Goal: Task Accomplishment & Management: Manage account settings

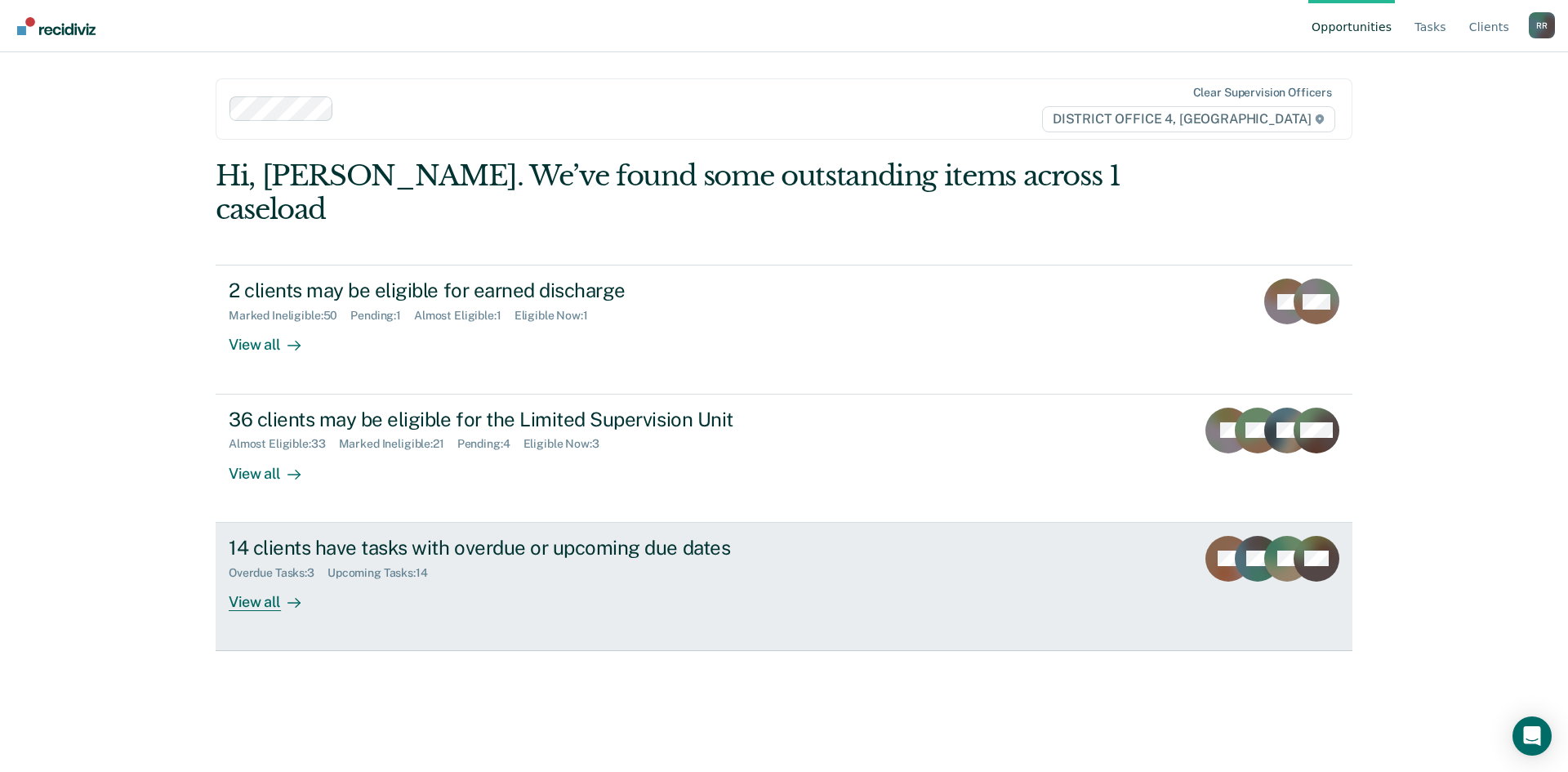
click at [279, 579] on div "View all" at bounding box center [274, 595] width 91 height 32
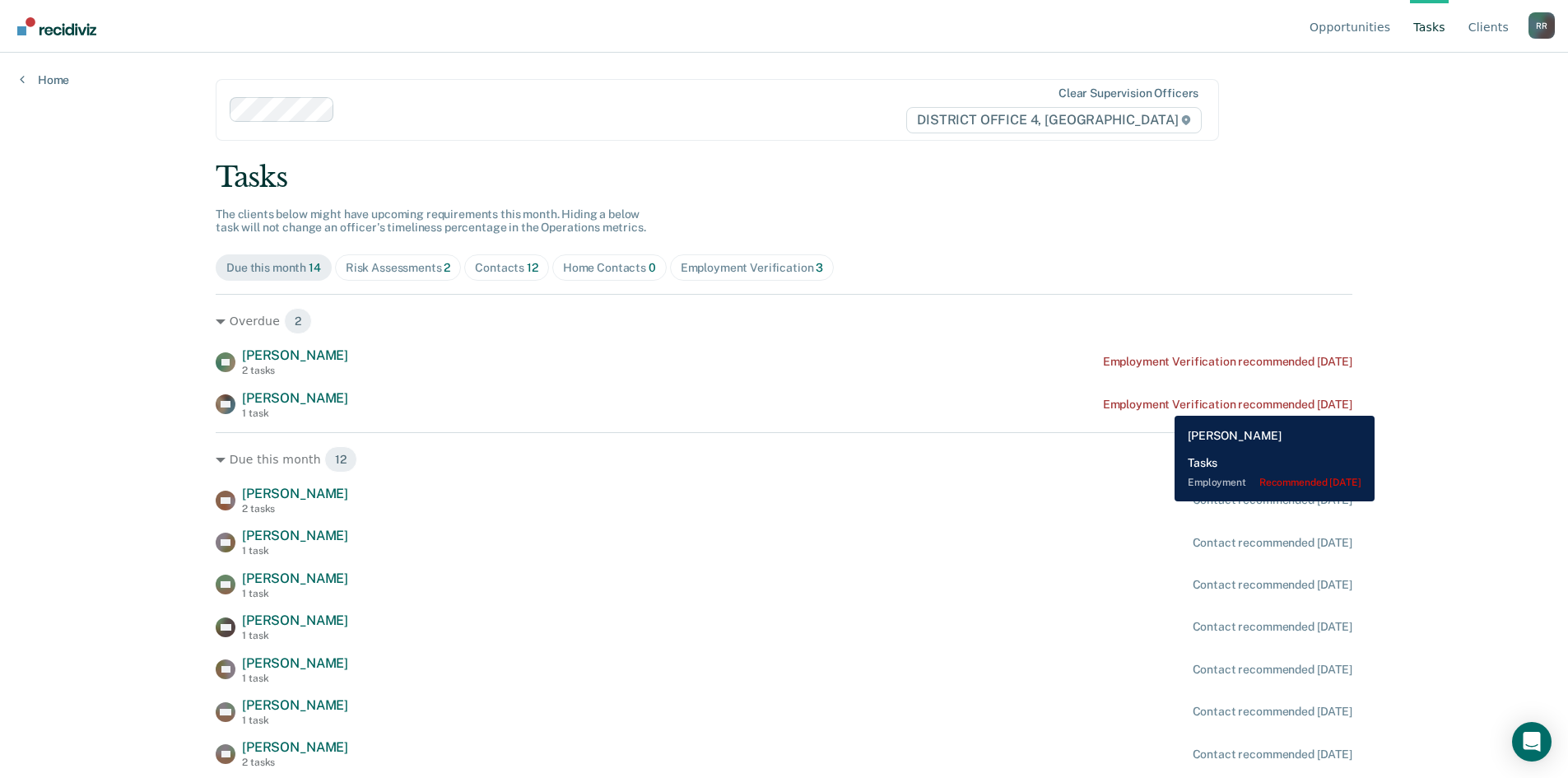
click at [1162, 403] on div "Employment Verification recommended [DATE]" at bounding box center [1228, 405] width 249 height 14
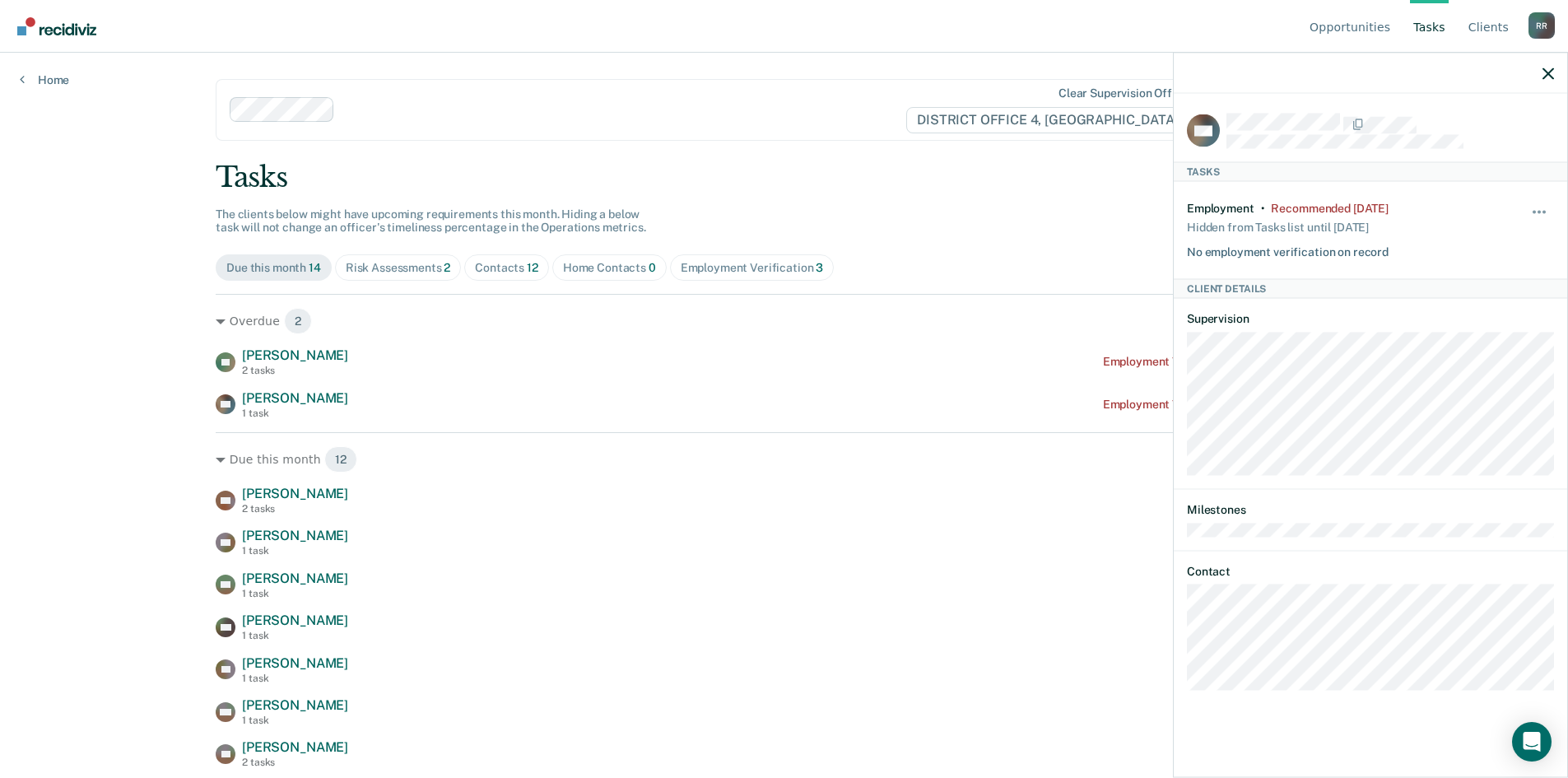
click at [1546, 204] on div "Hide from tasks list for... 7 days 30 days 90 days" at bounding box center [1540, 229] width 28 height 58
click at [1544, 206] on button "button" at bounding box center [1540, 219] width 28 height 26
click at [1493, 342] on button "90 days" at bounding box center [1494, 343] width 119 height 26
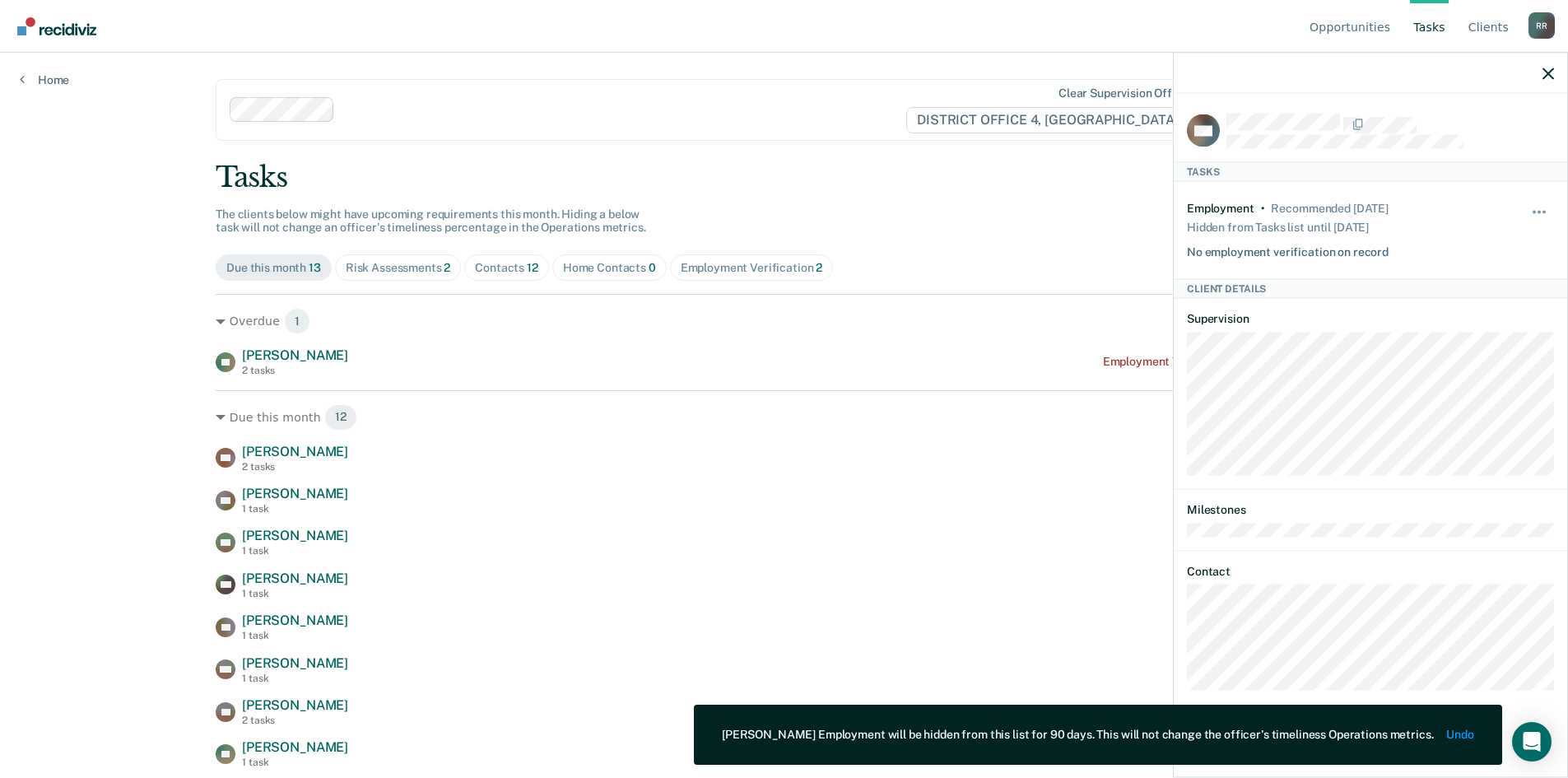
click at [745, 523] on div "DC [PERSON_NAME] 2 tasks Contact recommended [DATE] CC [PERSON_NAME] 1 task Con…" at bounding box center [784, 691] width 1137 height 495
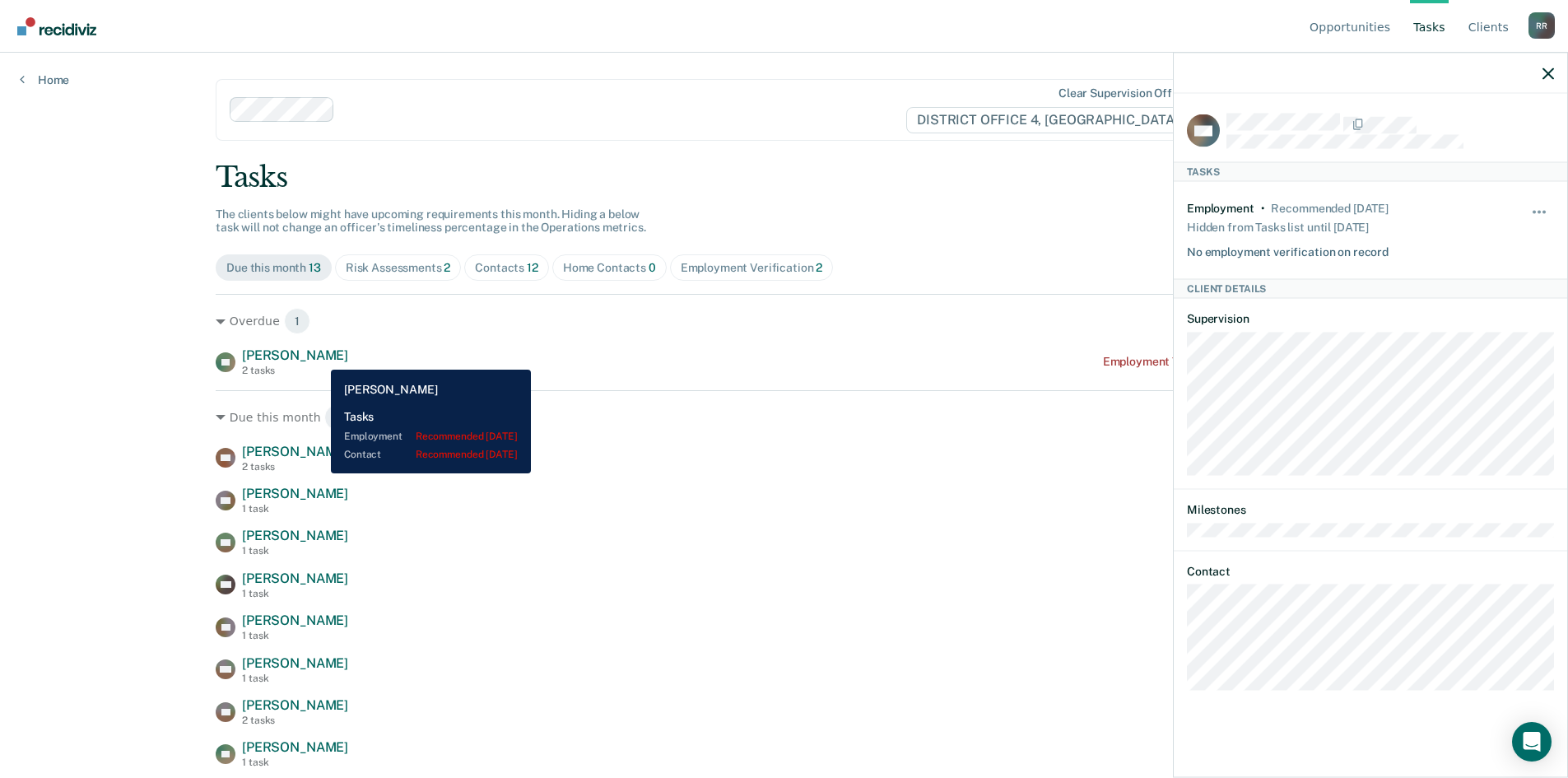
click at [318, 357] on span "[PERSON_NAME]" at bounding box center [295, 355] width 106 height 16
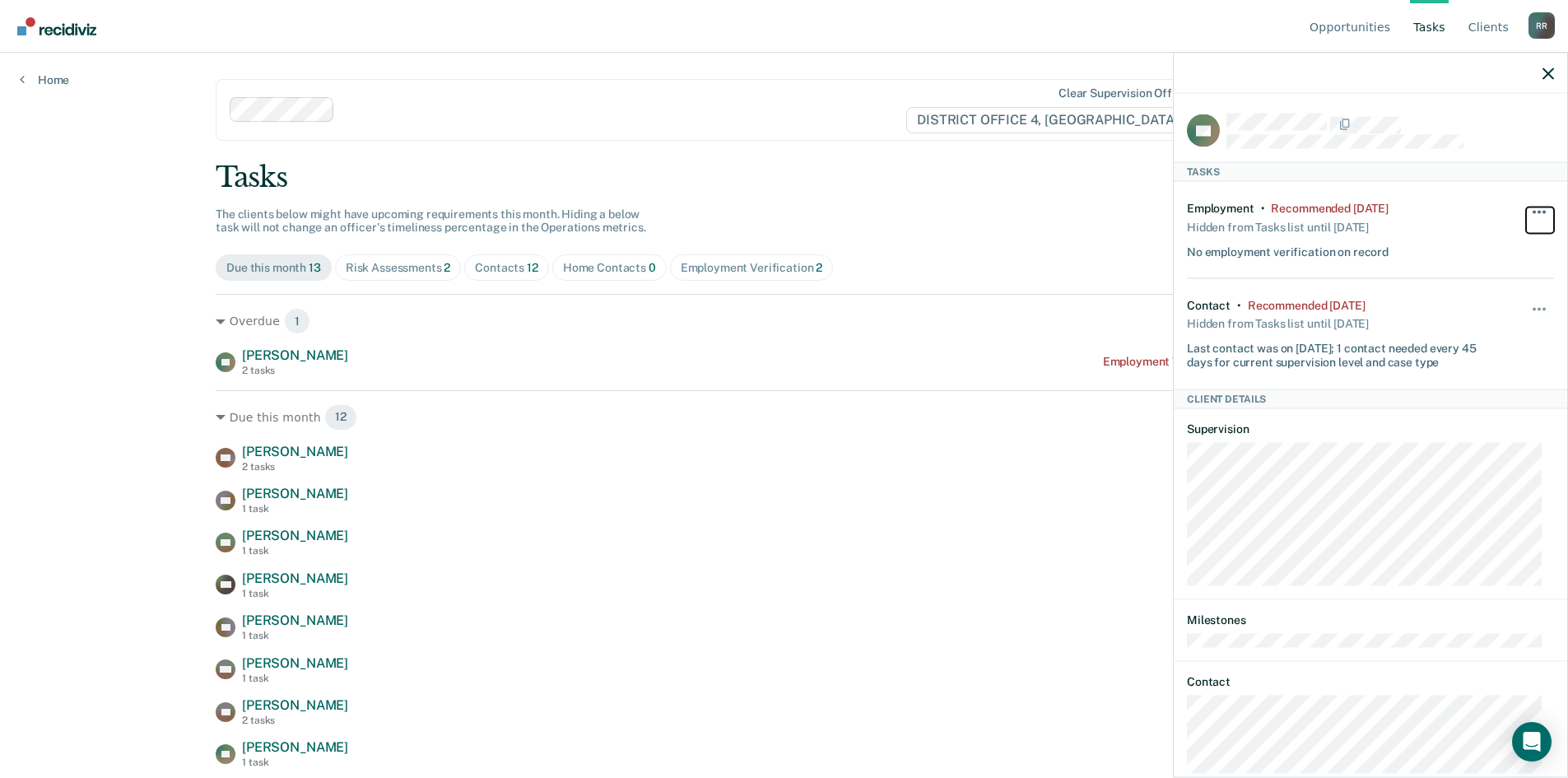
click at [1530, 207] on button "button" at bounding box center [1540, 219] width 28 height 26
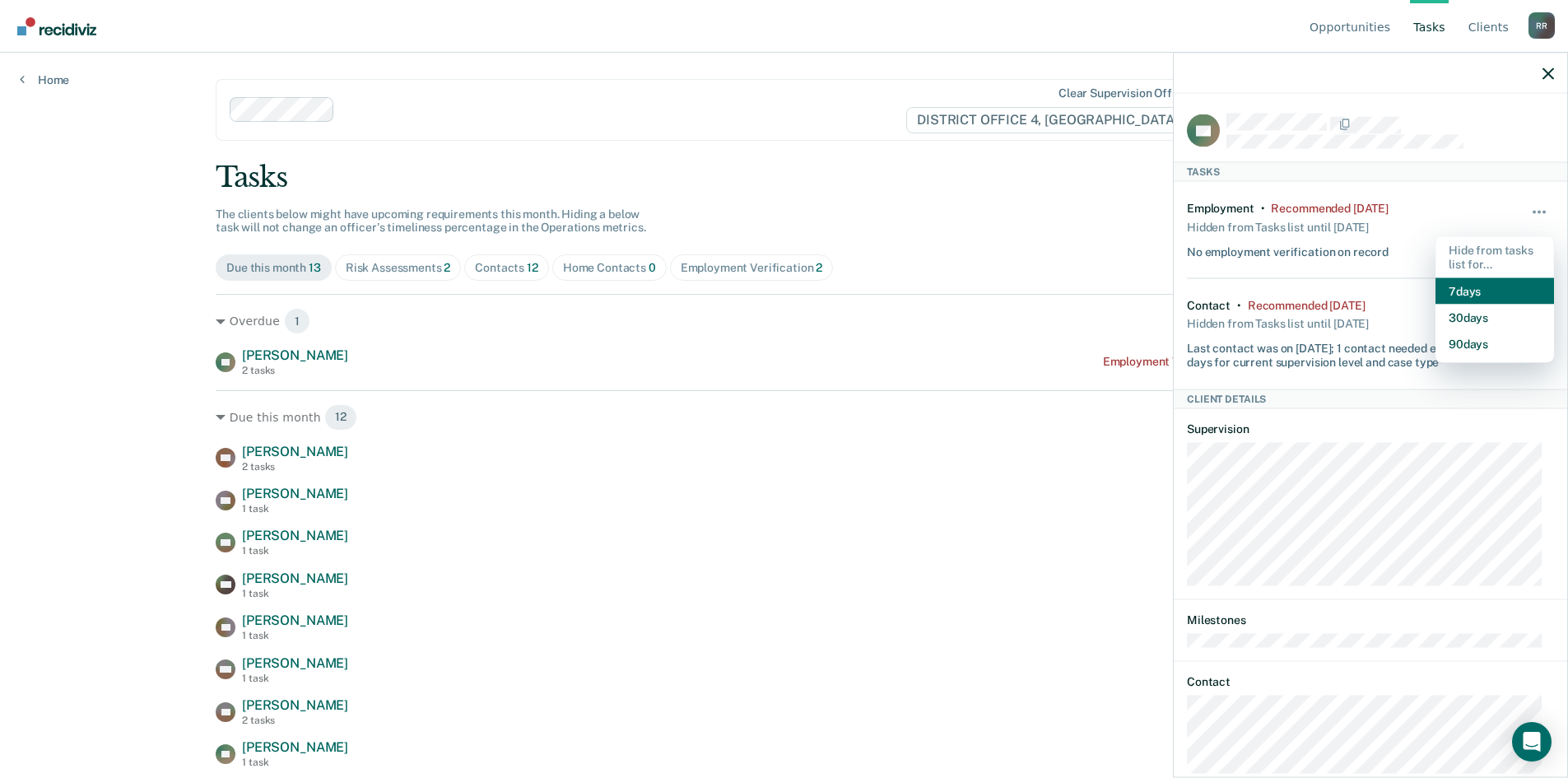
click at [1452, 285] on button "7 days" at bounding box center [1494, 290] width 119 height 26
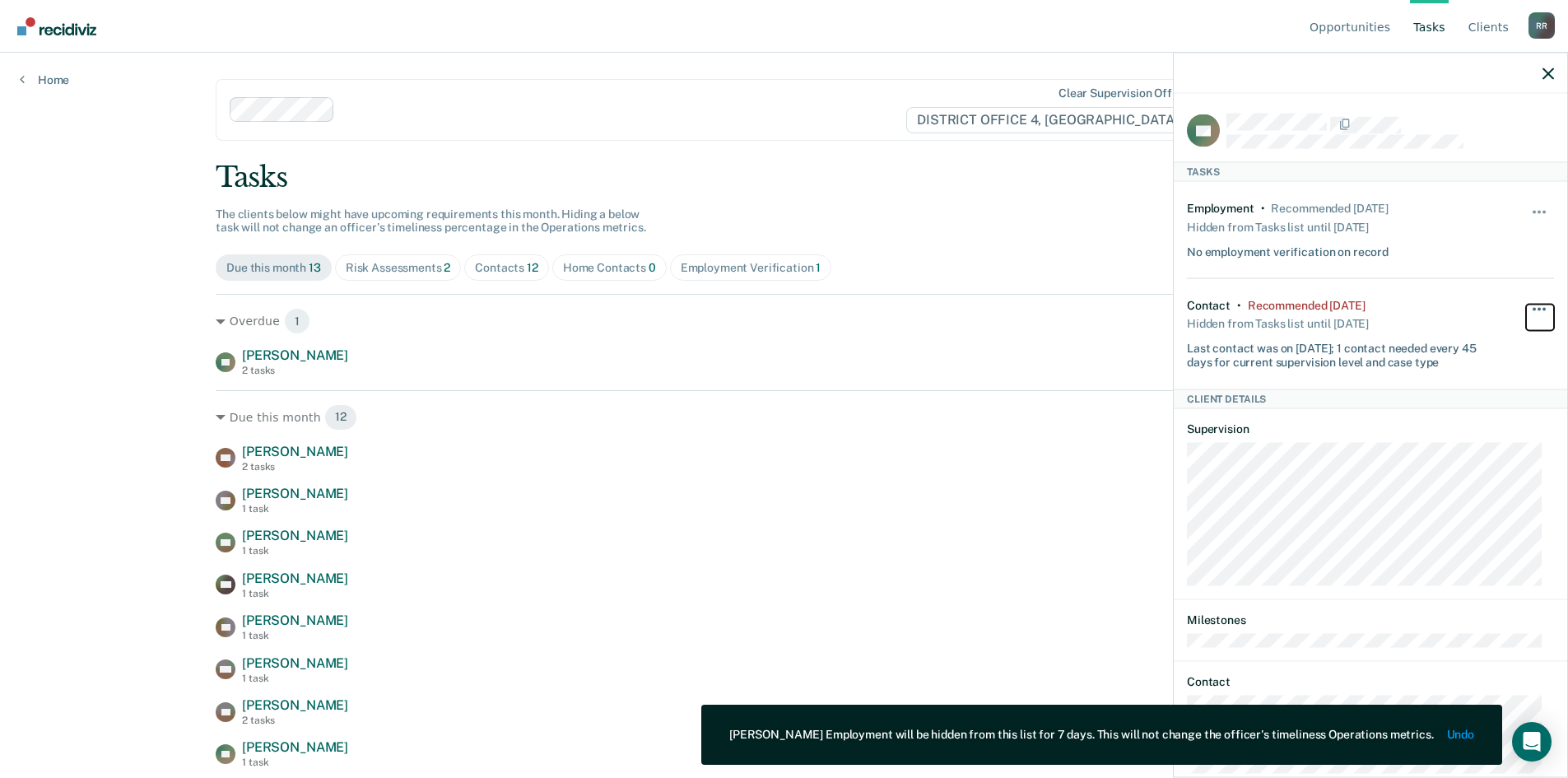
click at [1526, 307] on button "button" at bounding box center [1540, 317] width 28 height 26
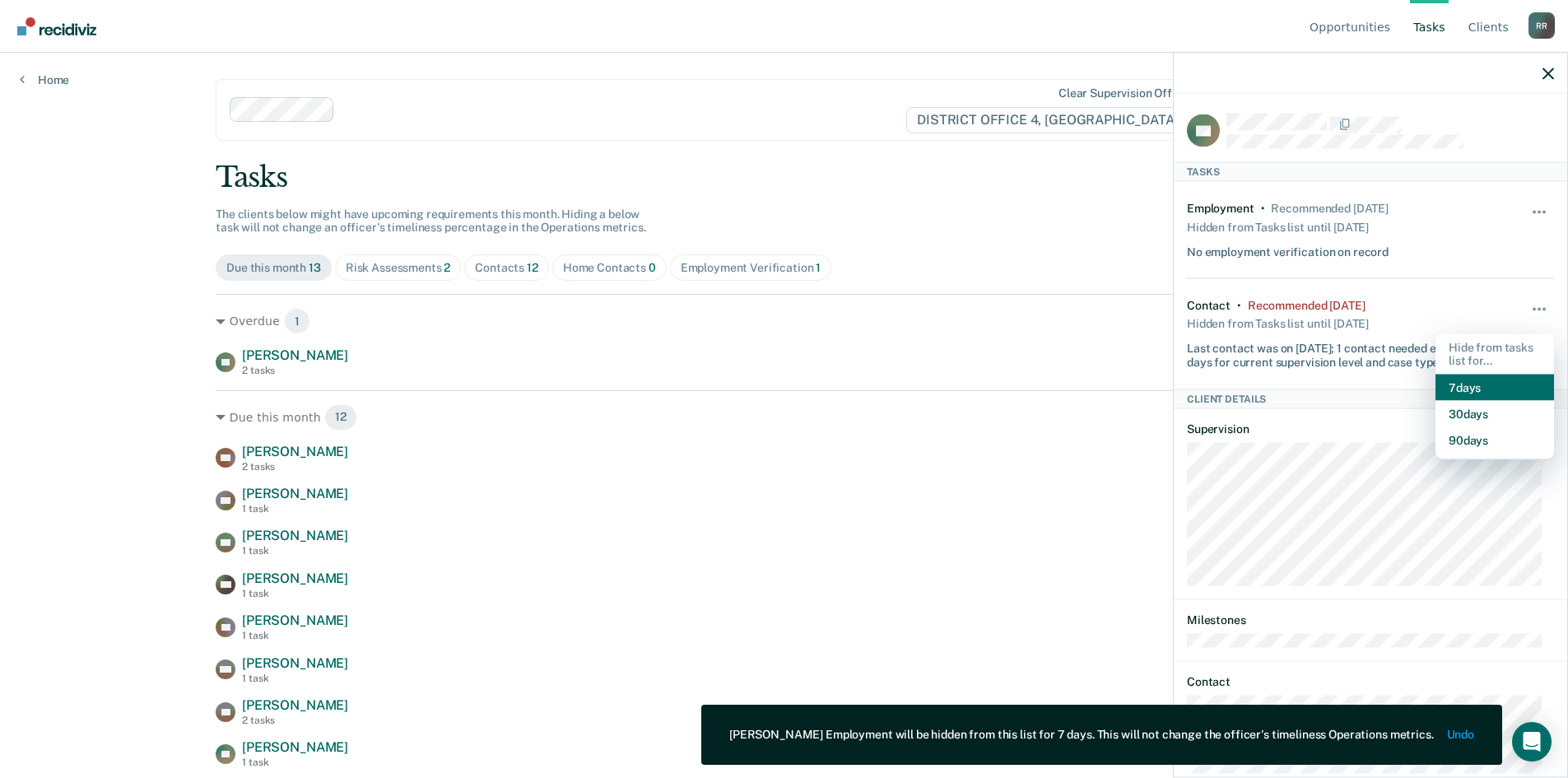
click at [1450, 383] on button "7 days" at bounding box center [1494, 388] width 119 height 26
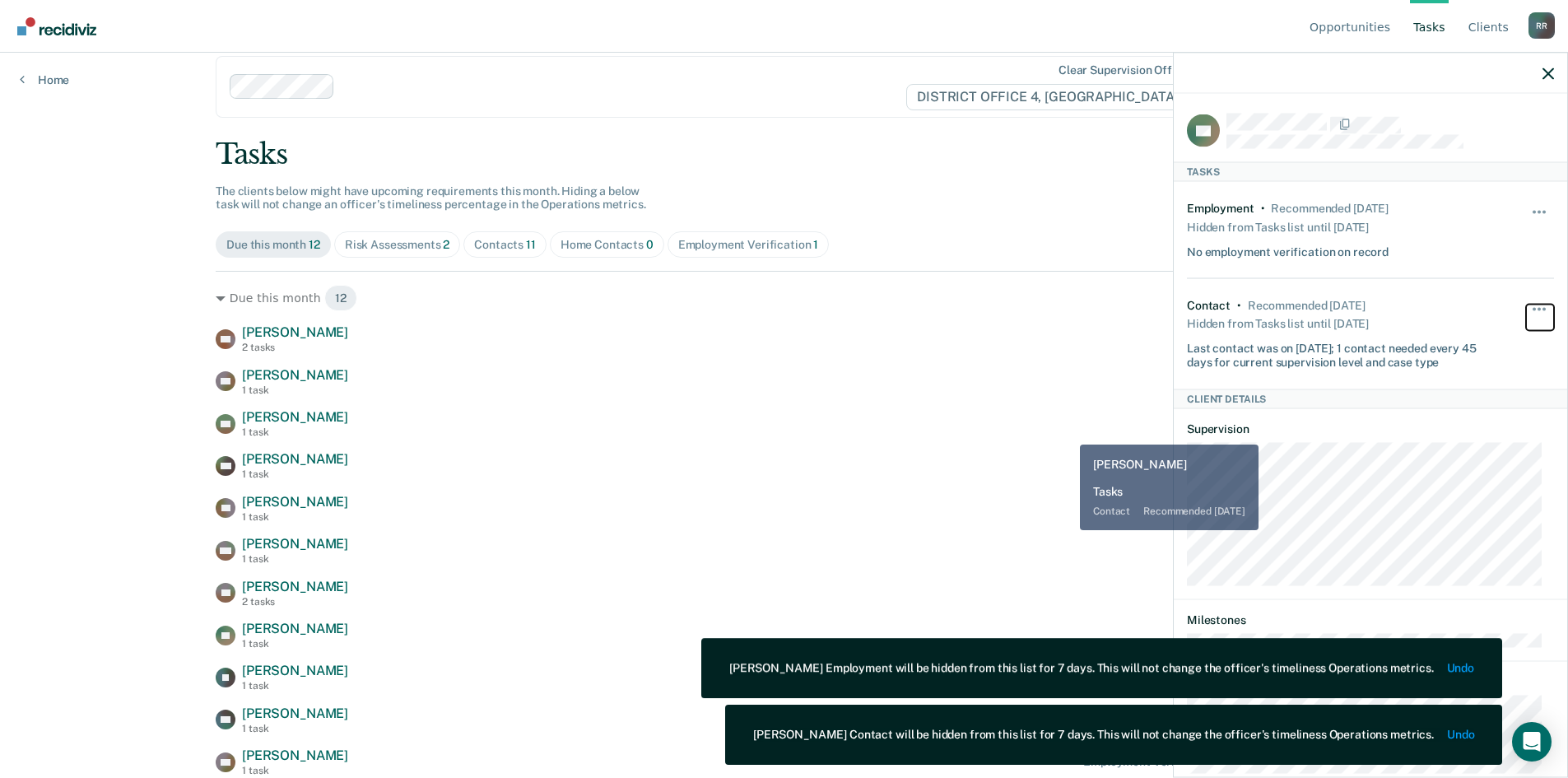
scroll to position [64, 0]
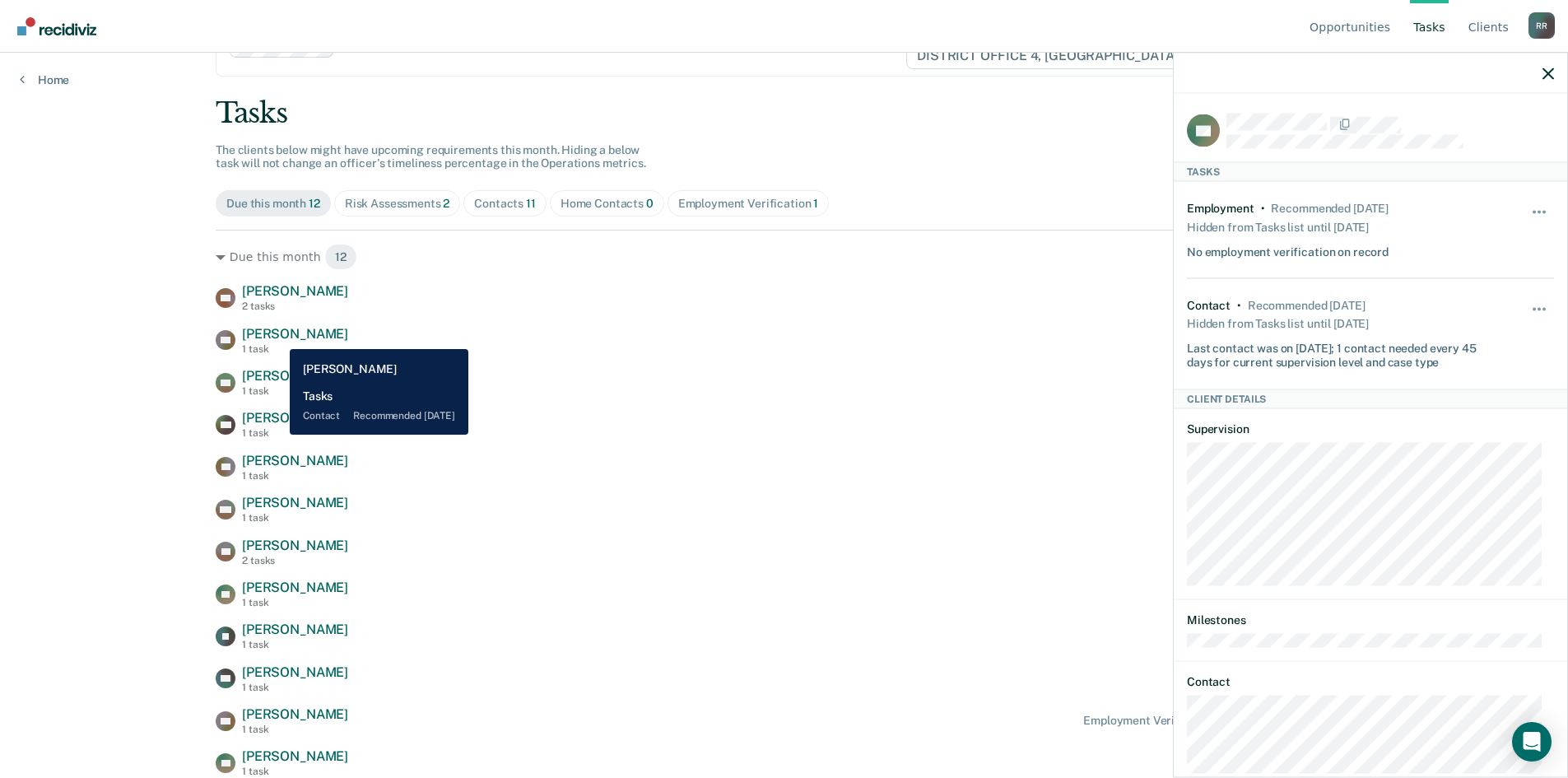
click at [277, 337] on span "[PERSON_NAME]" at bounding box center [295, 334] width 106 height 16
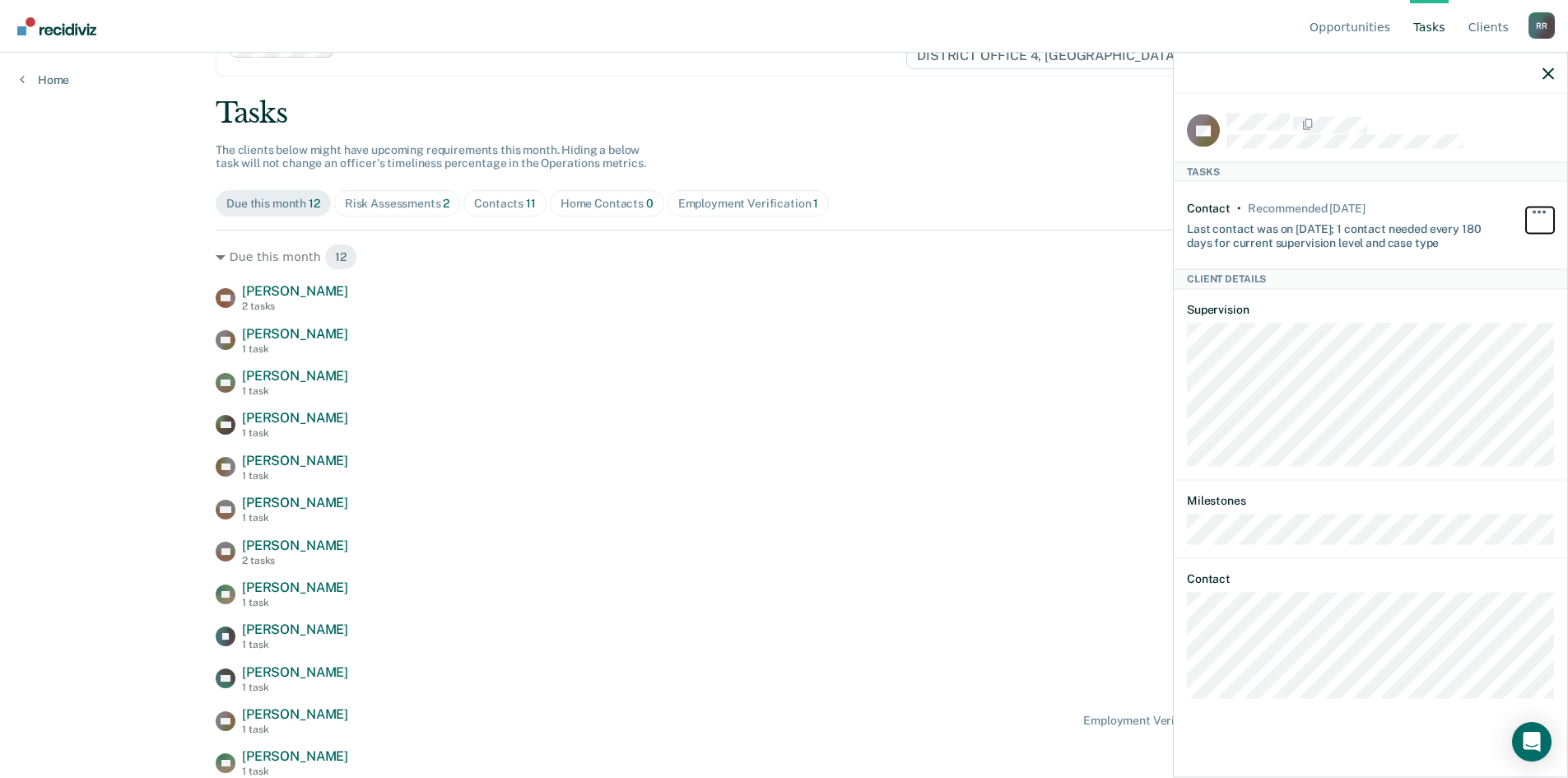
click at [1551, 210] on button "button" at bounding box center [1540, 219] width 28 height 26
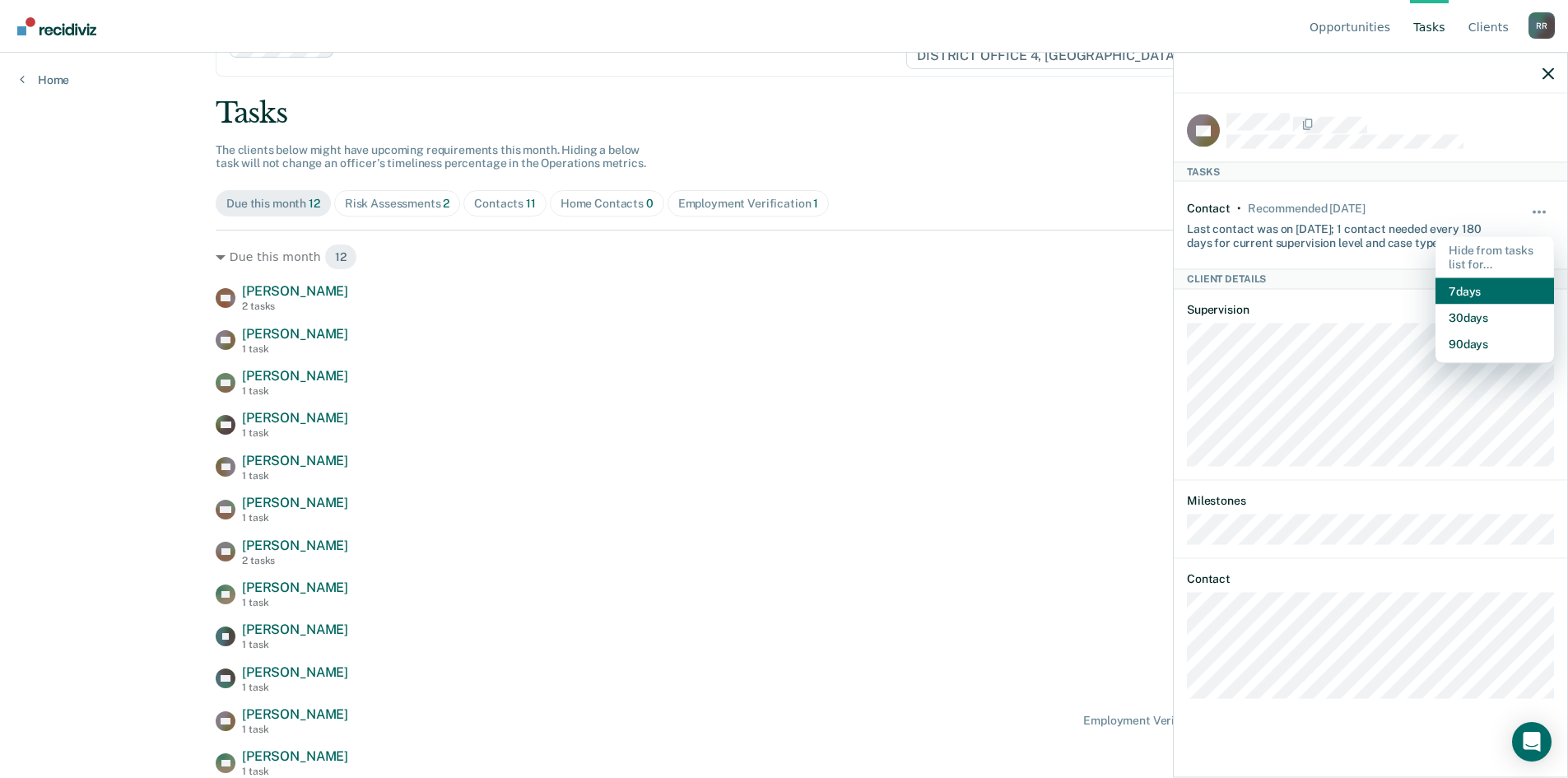
click at [1466, 290] on button "7 days" at bounding box center [1494, 290] width 119 height 26
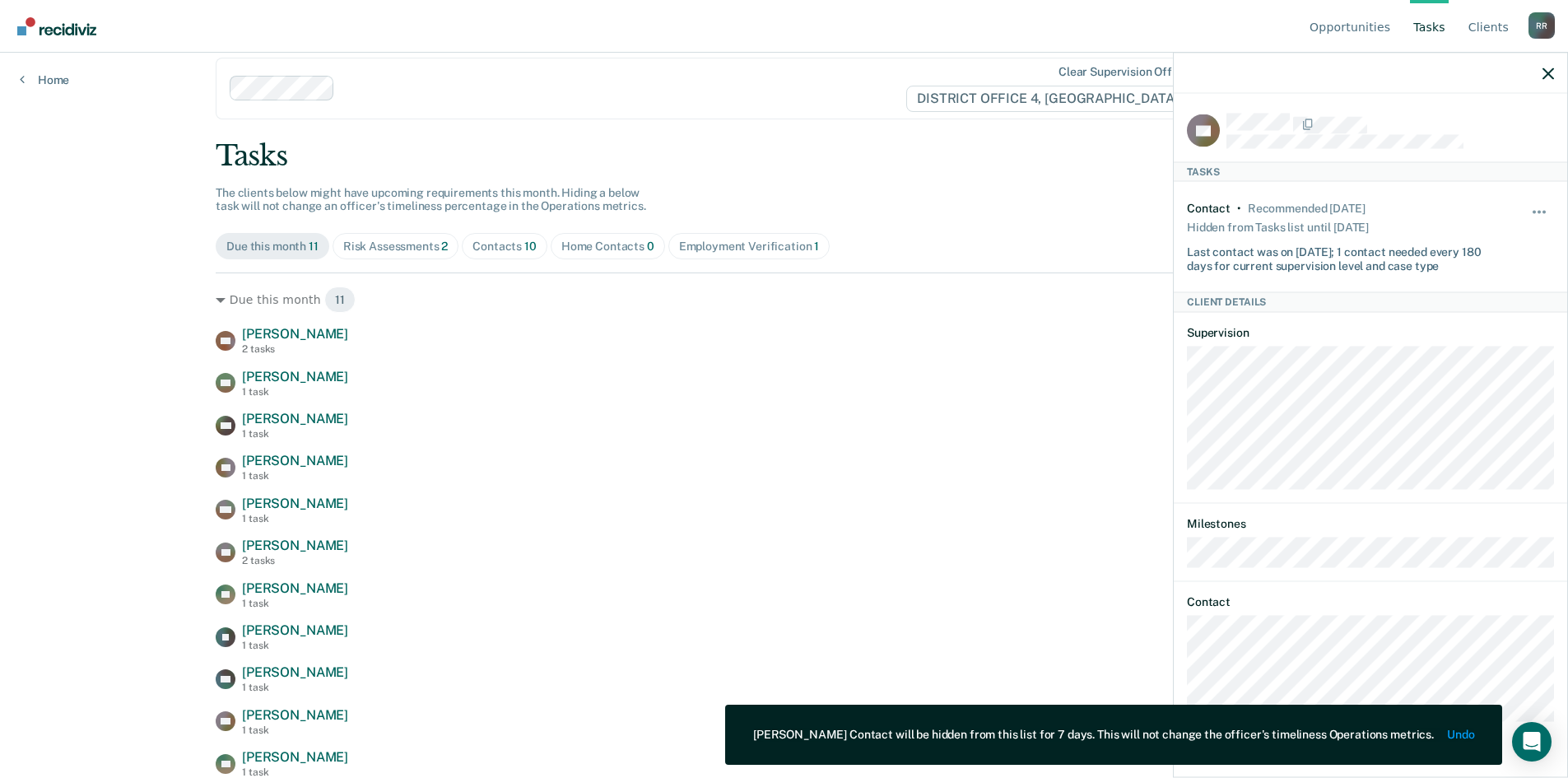
click at [900, 150] on div "Tasks" at bounding box center [784, 156] width 1137 height 34
click at [1551, 73] on icon "button" at bounding box center [1549, 74] width 12 height 12
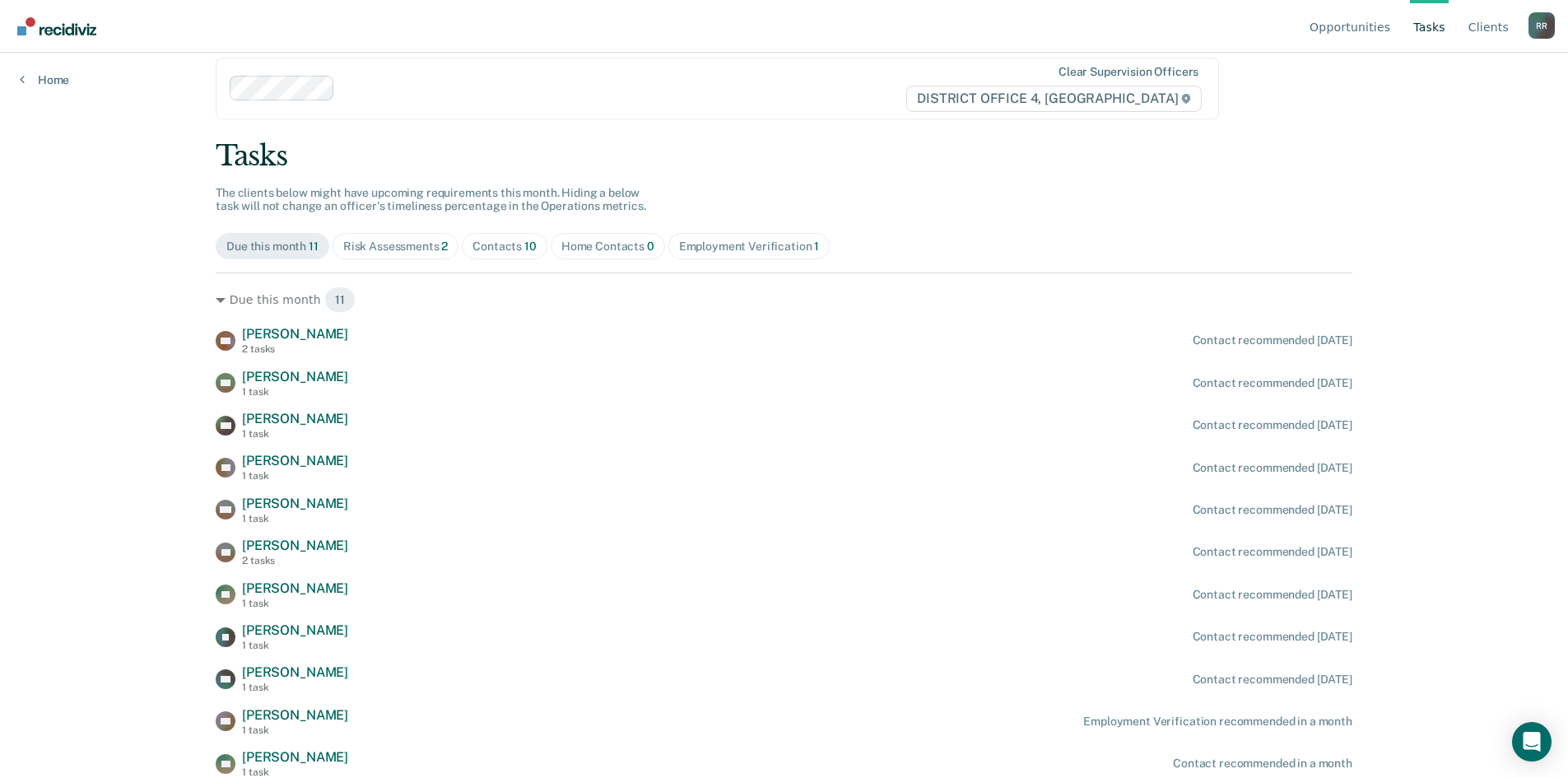
click at [412, 244] on div "Risk Assessments 2" at bounding box center [396, 246] width 106 height 14
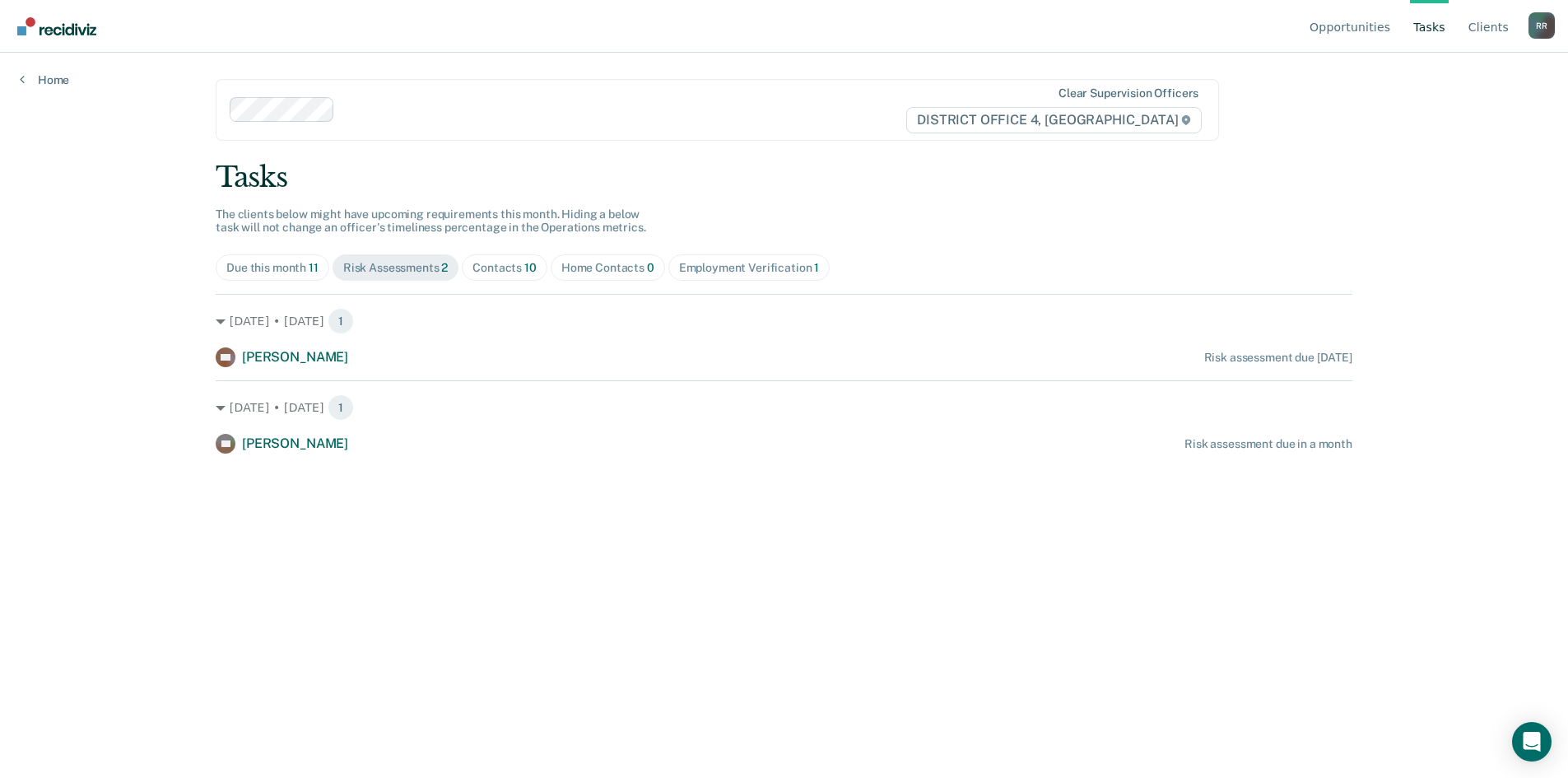
scroll to position [0, 0]
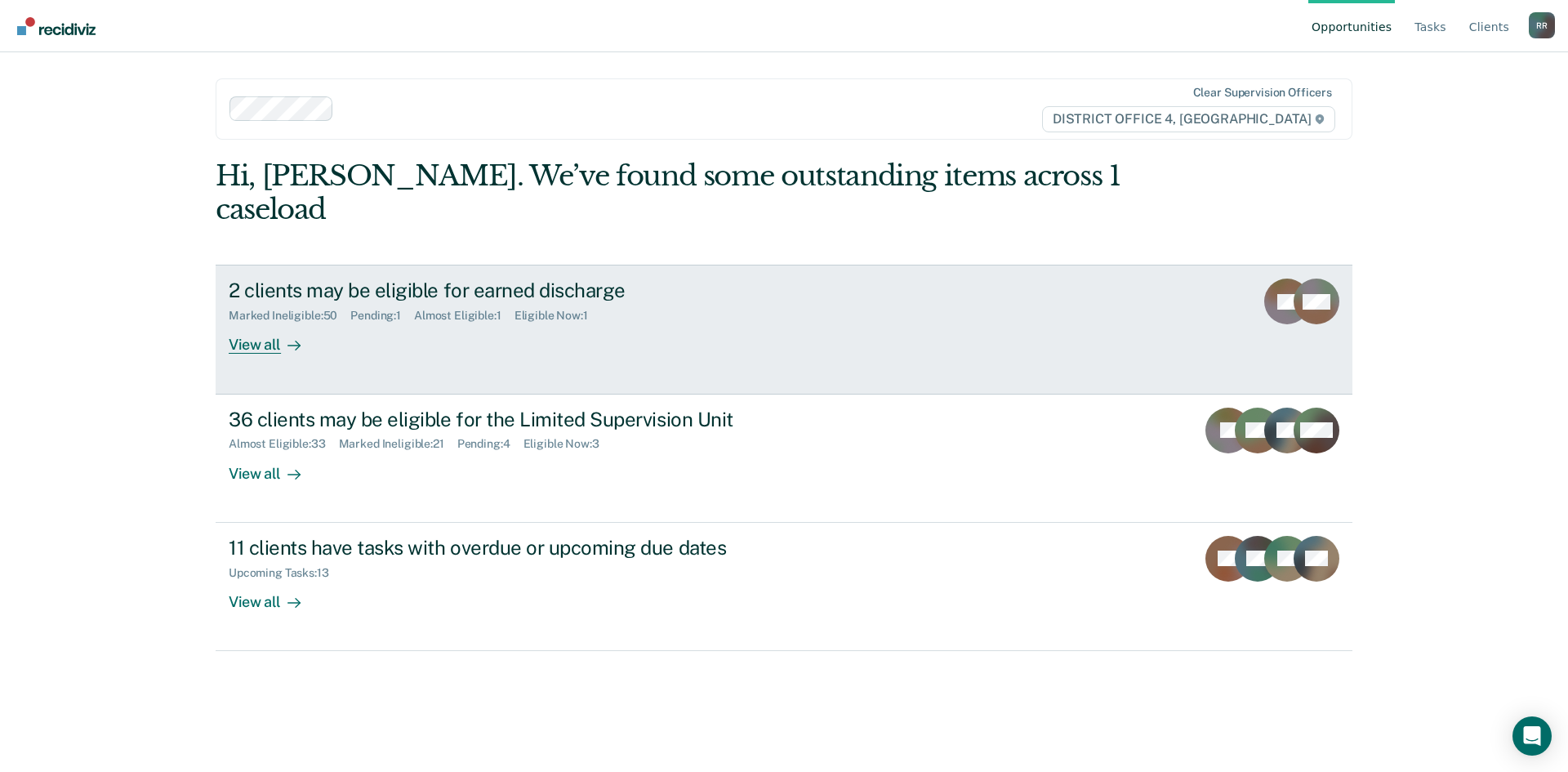
click at [271, 323] on div "View all" at bounding box center [274, 338] width 91 height 32
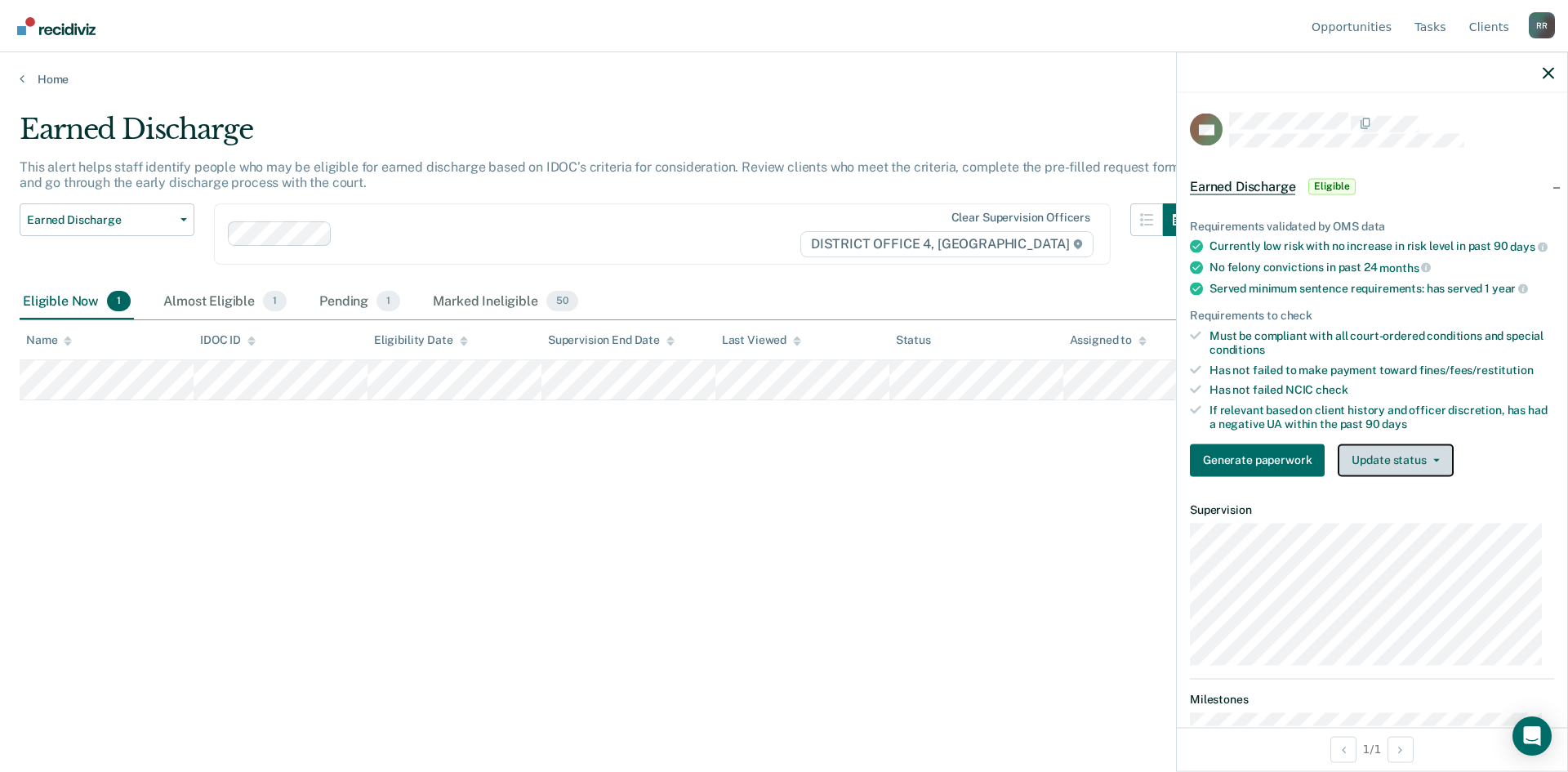
click at [1439, 471] on button "Update status" at bounding box center [1395, 459] width 115 height 33
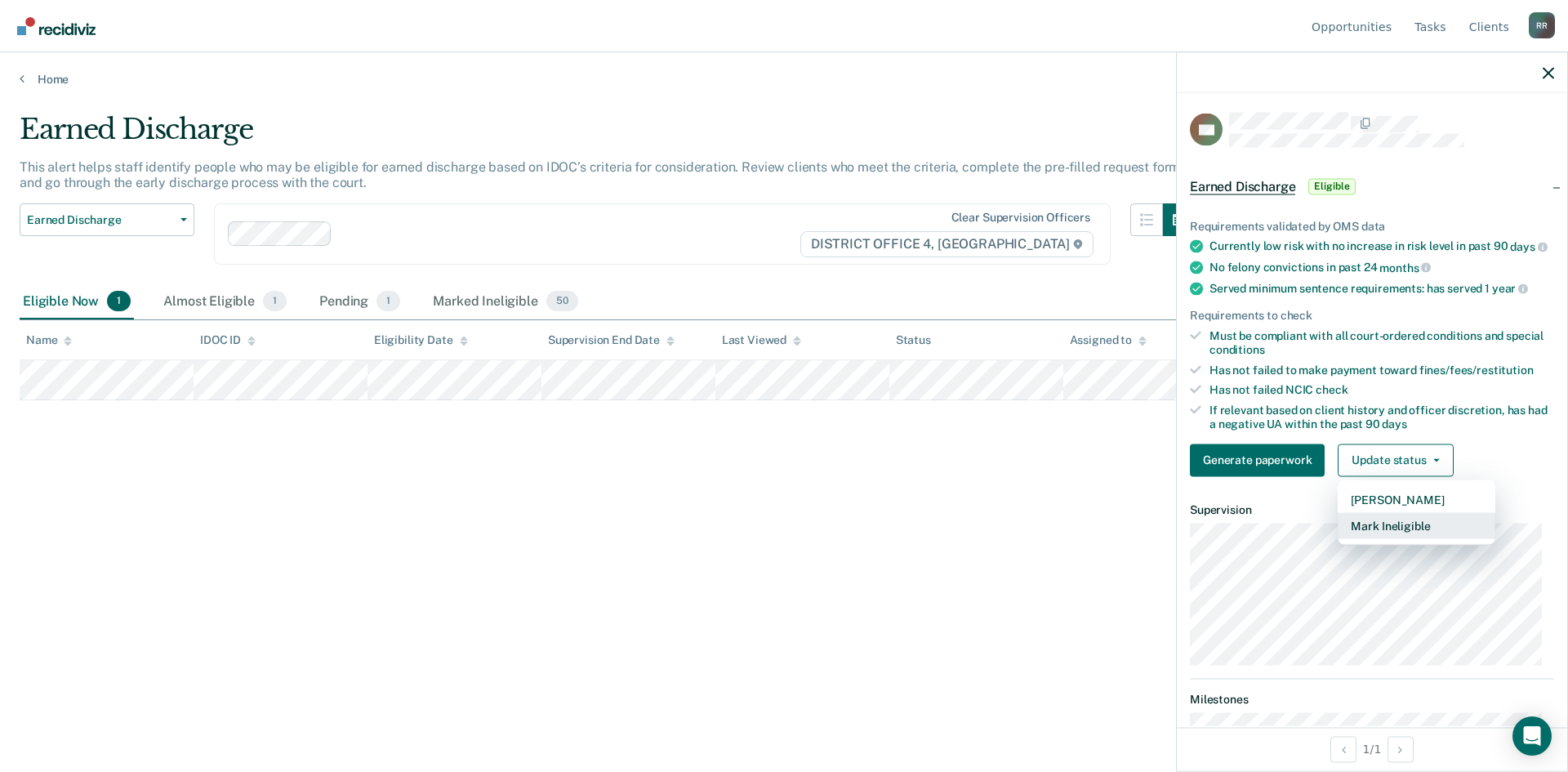
click at [1400, 538] on button "Mark Ineligible" at bounding box center [1416, 526] width 157 height 26
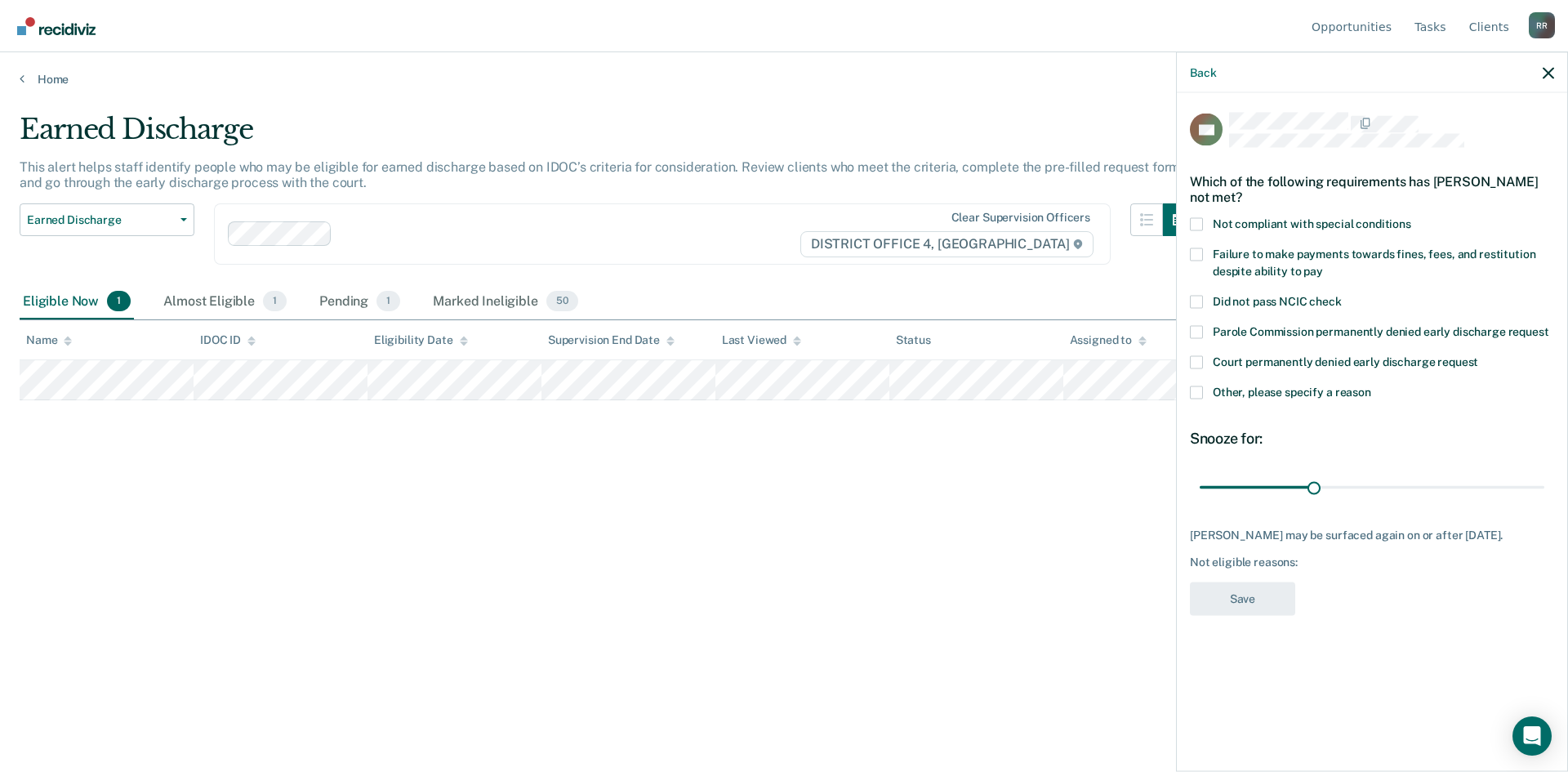
click at [1200, 391] on span at bounding box center [1196, 392] width 13 height 13
click at [1371, 386] on input "Other, please specify a reason" at bounding box center [1371, 386] width 0 height 0
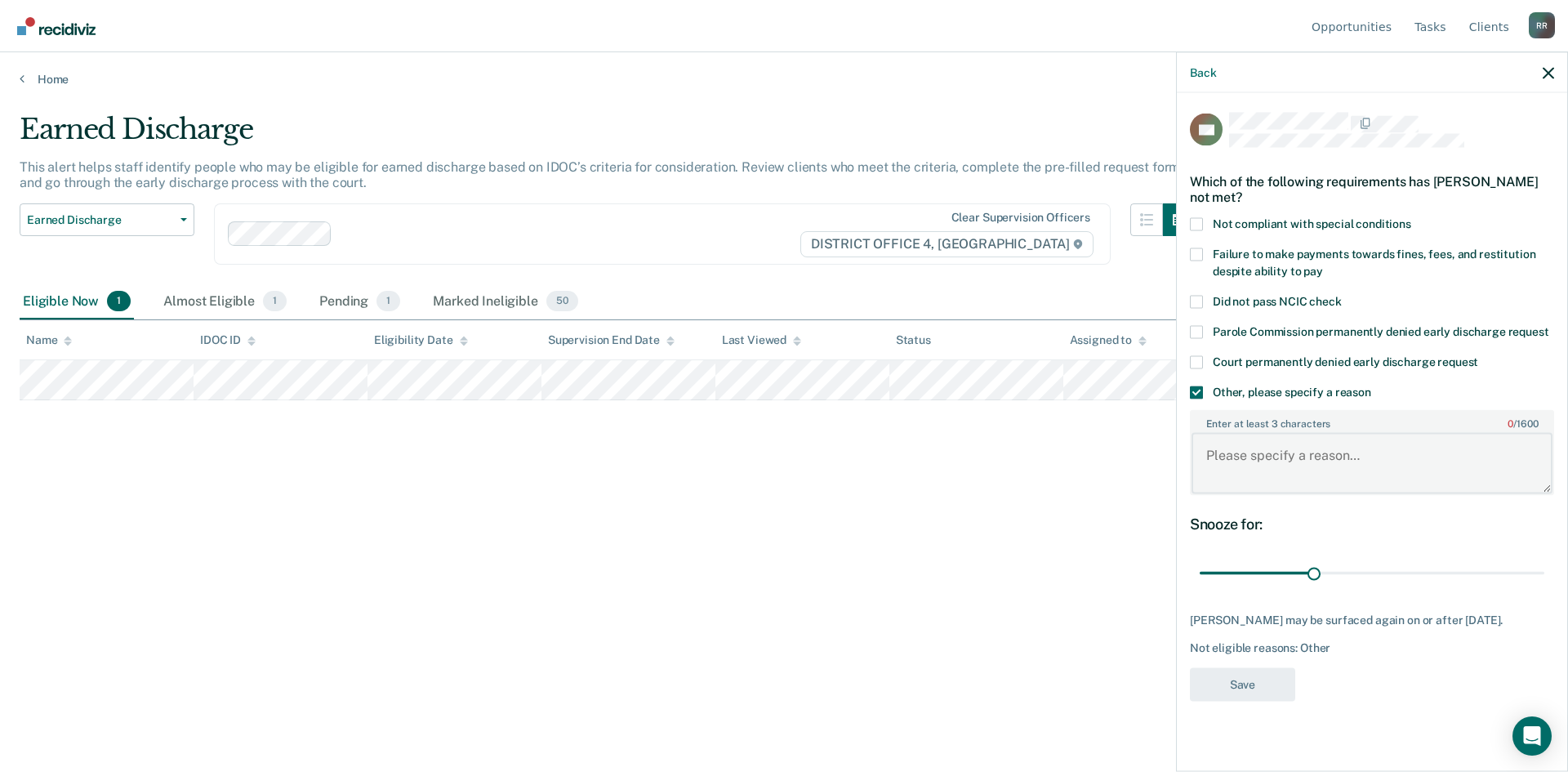
click at [1254, 450] on textarea "Enter at least 3 characters 0 / 1600" at bounding box center [1371, 462] width 361 height 60
type textarea "not ready"
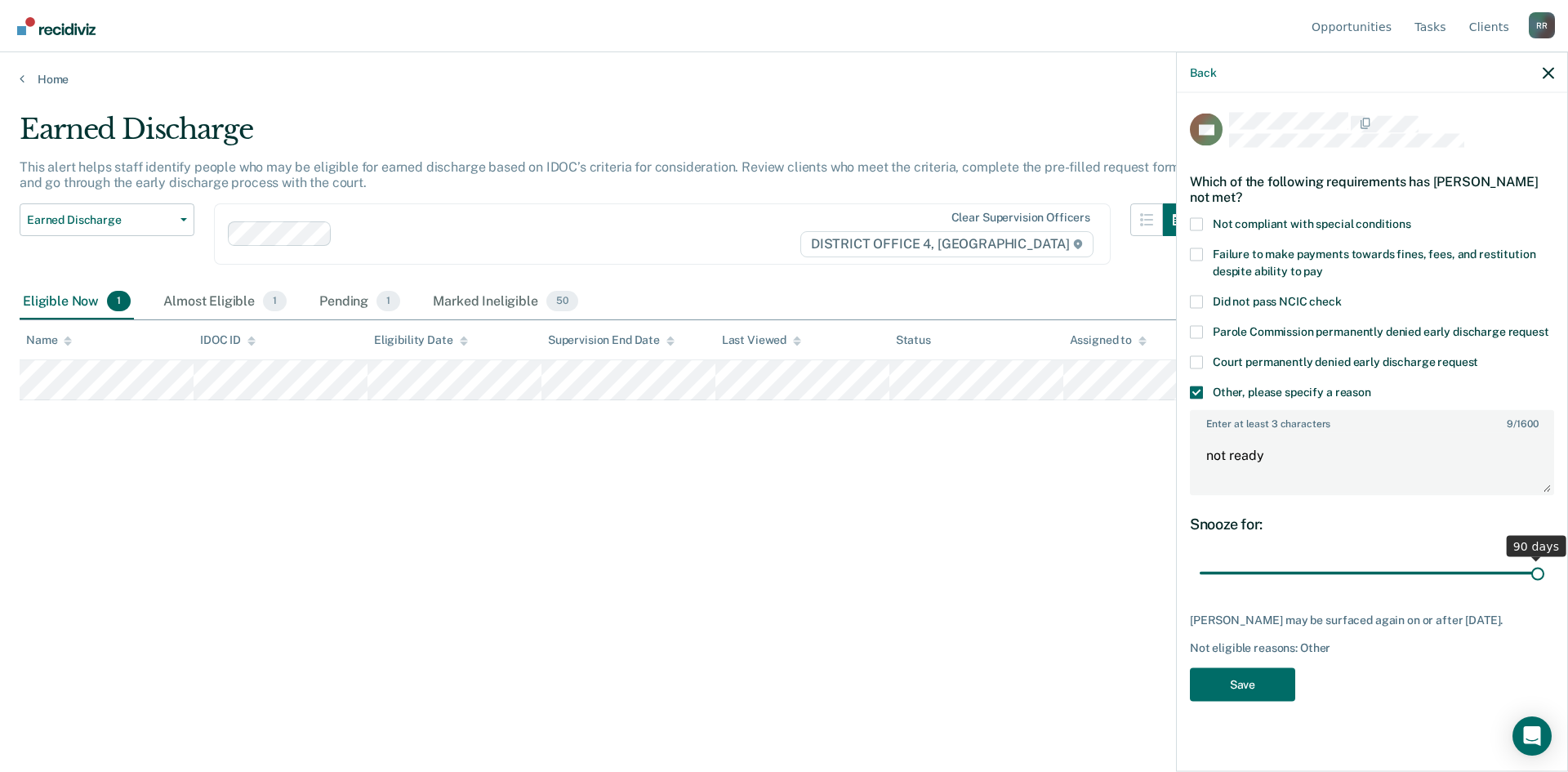
drag, startPoint x: 1317, startPoint y: 570, endPoint x: 1567, endPoint y: 550, distance: 250.8
type input "90"
click at [1544, 559] on input "range" at bounding box center [1372, 573] width 344 height 29
click at [1241, 682] on button "Save" at bounding box center [1243, 684] width 105 height 34
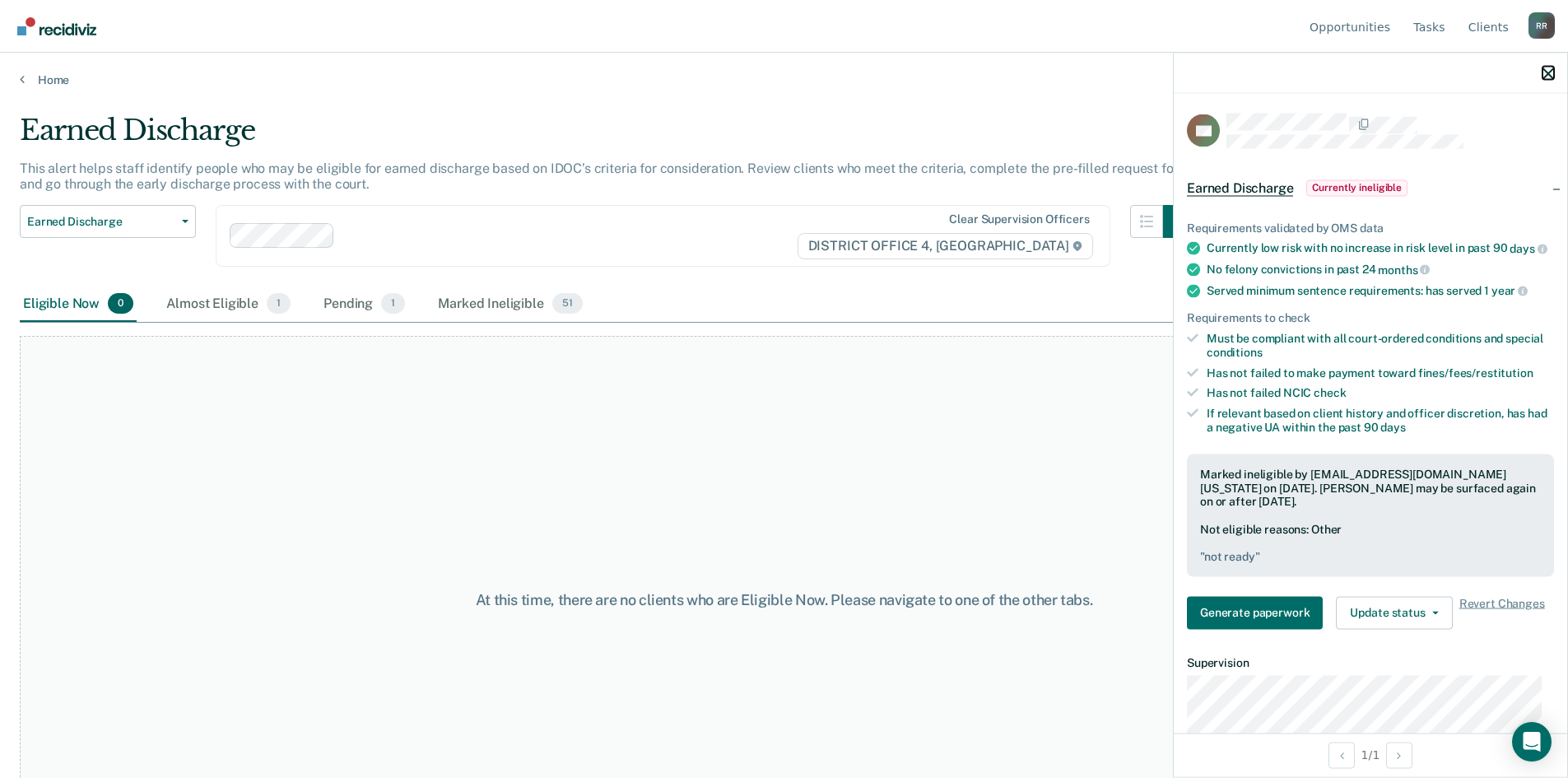
click at [1549, 73] on icon "button" at bounding box center [1549, 74] width 12 height 12
